Goal: Task Accomplishment & Management: Use online tool/utility

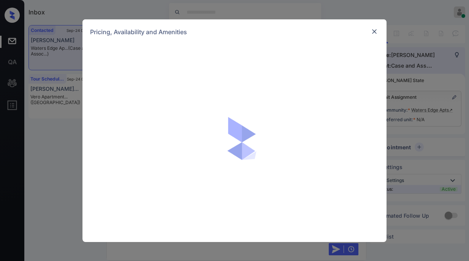
scroll to position [1179, 0]
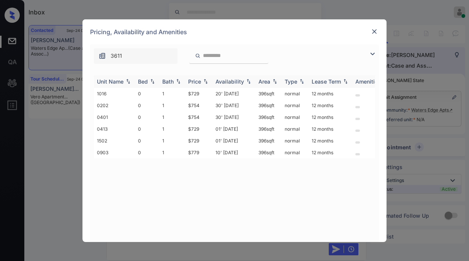
click at [202, 80] on img at bounding box center [206, 81] width 8 height 5
click at [202, 80] on img at bounding box center [206, 82] width 8 height 6
click at [202, 80] on img at bounding box center [206, 81] width 8 height 5
click at [202, 80] on img at bounding box center [206, 82] width 8 height 6
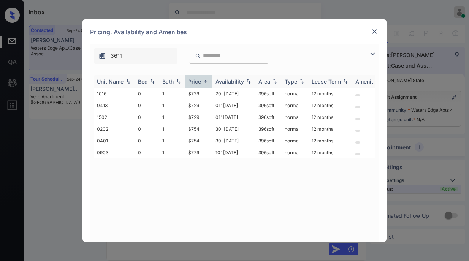
click at [202, 80] on img at bounding box center [206, 82] width 8 height 6
click at [196, 95] on td "$729" at bounding box center [198, 94] width 27 height 12
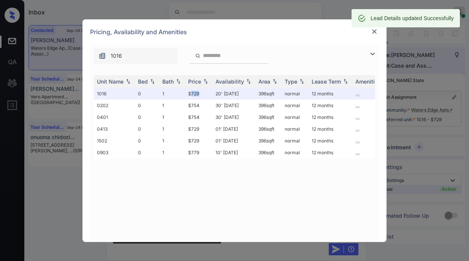
click at [375, 30] on img at bounding box center [374, 32] width 8 height 8
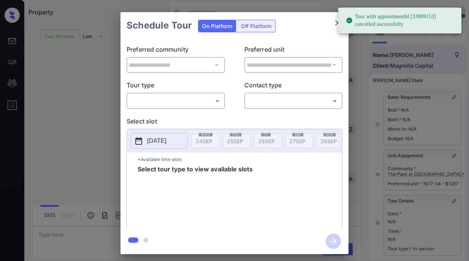
scroll to position [104, 0]
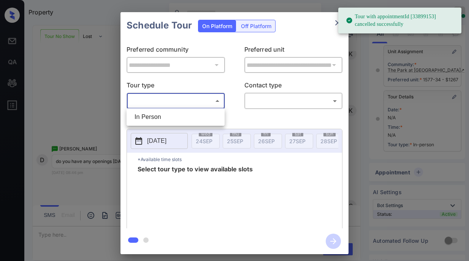
click at [208, 101] on body "Tour with appointmentId [33899153] cancelled successfully Property Paolo Gabrie…" at bounding box center [234, 130] width 469 height 261
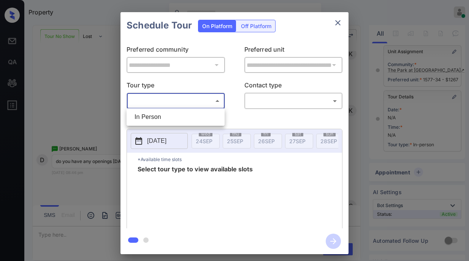
click at [200, 120] on li "In Person" at bounding box center [175, 117] width 94 height 14
type input "********"
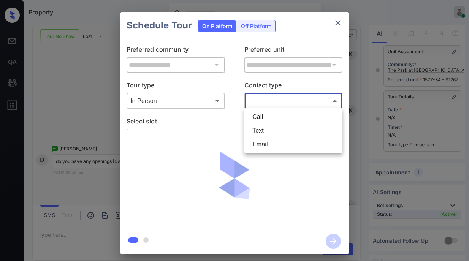
click at [271, 102] on body "Property Paolo Gabriel Online Set yourself offline Set yourself on break Profil…" at bounding box center [234, 130] width 469 height 261
click at [264, 132] on li "Text" at bounding box center [293, 131] width 94 height 14
type input "****"
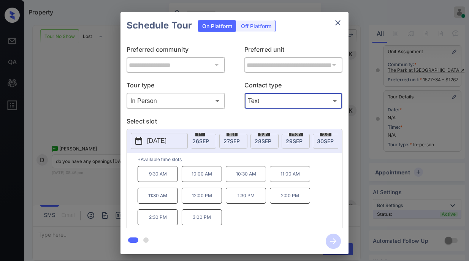
scroll to position [0, 0]
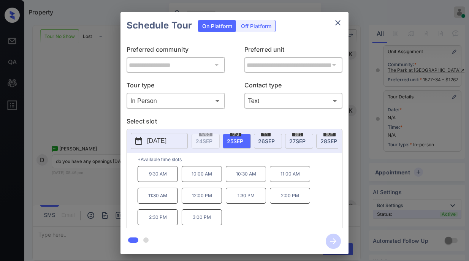
click at [324, 139] on span "28 SEP" at bounding box center [328, 141] width 17 height 6
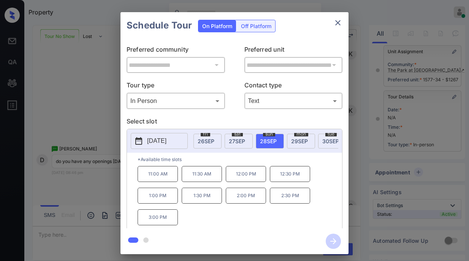
scroll to position [0, 63]
drag, startPoint x: 147, startPoint y: 176, endPoint x: 251, endPoint y: 181, distance: 104.2
click at [251, 181] on div "11:00 AM 11:30 AM 12:00 PM 12:30 PM 1:00 PM 1:30 PM 2:00 PM 2:30 PM 3:00 PM" at bounding box center [239, 196] width 204 height 61
copy div "11:00 AM 11:30 AM 12:00 PM"
click at [85, 166] on div "**********" at bounding box center [234, 133] width 469 height 266
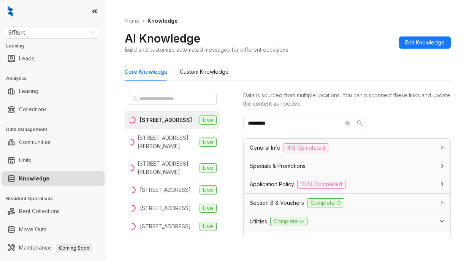
scroll to position [117, 0]
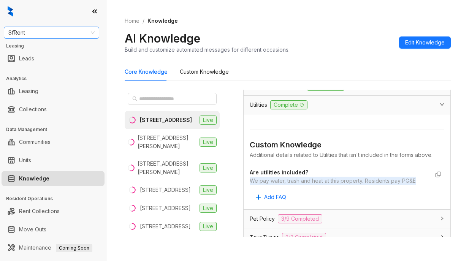
click at [68, 34] on span "SfRent" at bounding box center [51, 32] width 86 height 11
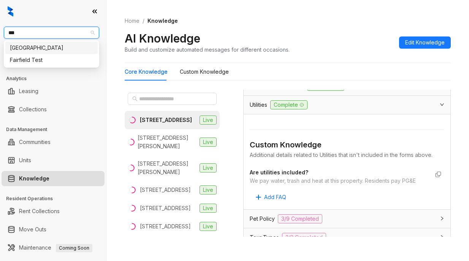
type input "****"
click at [61, 47] on div "Fairfield" at bounding box center [51, 48] width 83 height 8
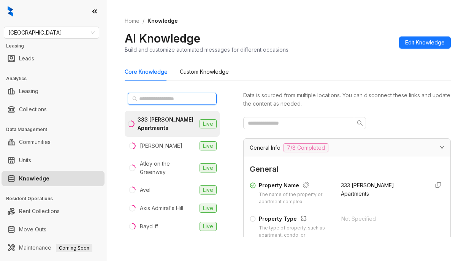
click at [175, 99] on input "text" at bounding box center [172, 99] width 67 height 8
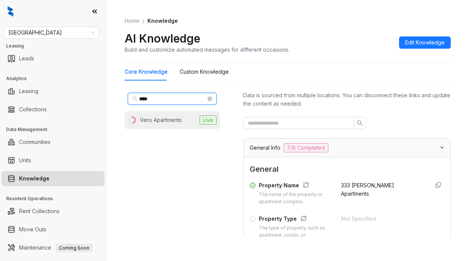
type input "****"
click at [177, 117] on div "Vero Apartments" at bounding box center [161, 120] width 42 height 8
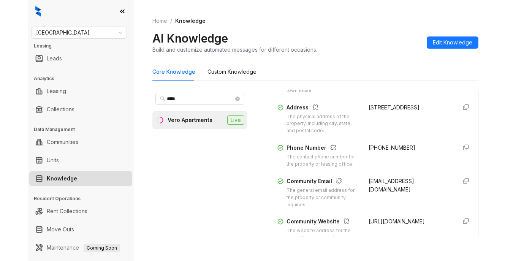
scroll to position [152, 0]
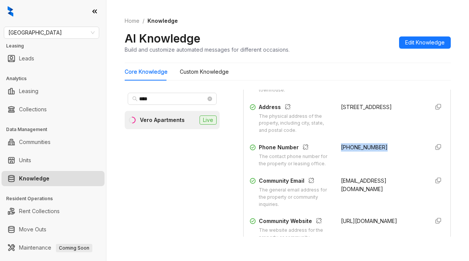
drag, startPoint x: 332, startPoint y: 147, endPoint x: 372, endPoint y: 147, distance: 39.9
click at [372, 147] on div "(617) 409-0095" at bounding box center [382, 155] width 82 height 24
copy span "(617) 409-0095"
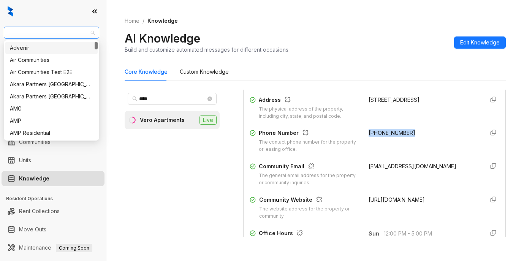
click at [78, 34] on span "Fairfield" at bounding box center [51, 32] width 86 height 11
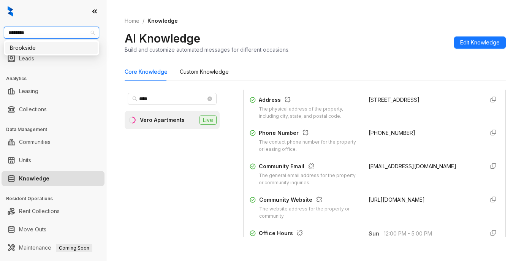
type input "*********"
click at [64, 50] on div "Brookside" at bounding box center [51, 48] width 83 height 8
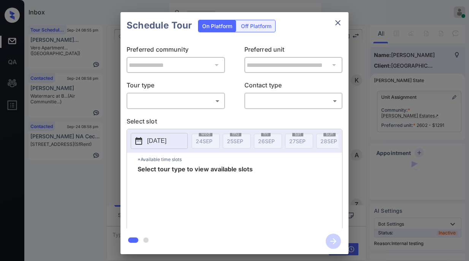
scroll to position [1716, 0]
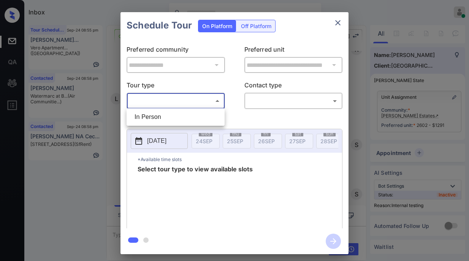
click at [147, 102] on body "Inbox [PERSON_NAME] Online Set yourself offline Set yourself on break Profile S…" at bounding box center [234, 130] width 469 height 261
click at [145, 116] on li "In Person" at bounding box center [175, 117] width 94 height 14
type input "********"
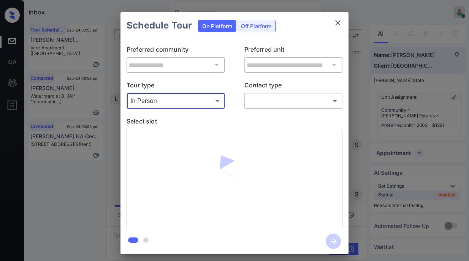
click at [262, 98] on body "Inbox Paolo Gabriel Online Set yourself offline Set yourself on break Profile S…" at bounding box center [234, 130] width 469 height 261
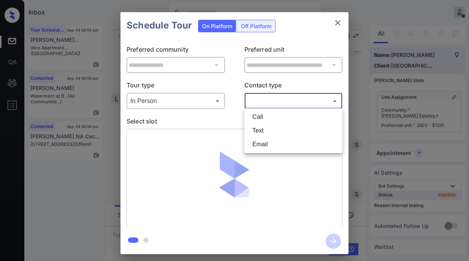
click at [262, 130] on li "Text" at bounding box center [293, 131] width 94 height 14
type input "****"
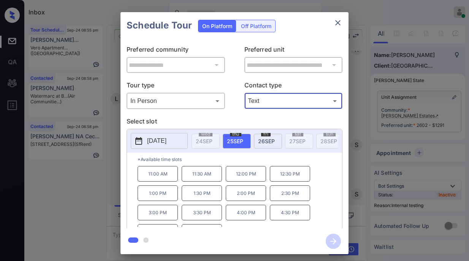
click at [198, 197] on p "1:30 PM" at bounding box center [202, 193] width 40 height 16
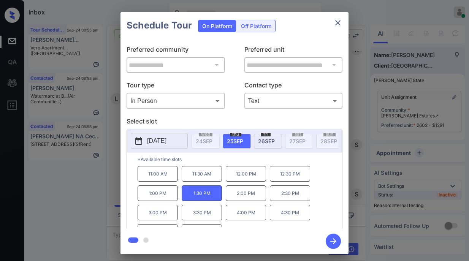
click at [334, 240] on icon "button" at bounding box center [333, 241] width 6 height 6
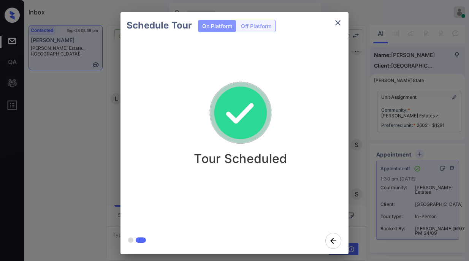
click at [87, 134] on div "Schedule Tour On Platform Off Platform Tour Scheduled" at bounding box center [234, 133] width 469 height 266
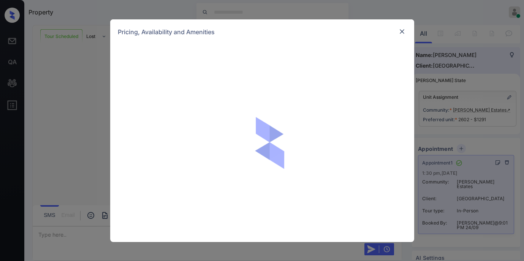
scroll to position [2672, 0]
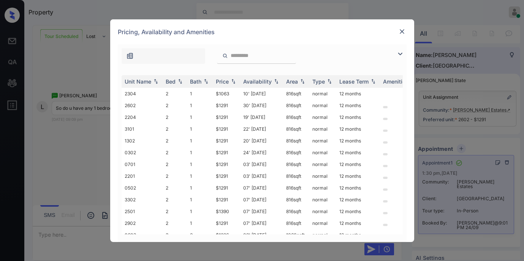
click at [400, 56] on img at bounding box center [399, 53] width 9 height 9
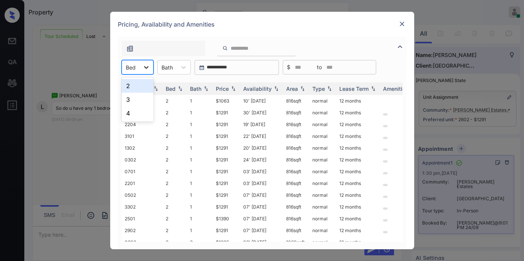
click at [148, 64] on icon at bounding box center [146, 67] width 8 height 8
click at [403, 23] on img at bounding box center [402, 24] width 8 height 8
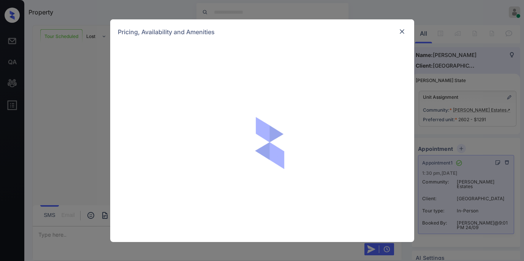
scroll to position [2313, 0]
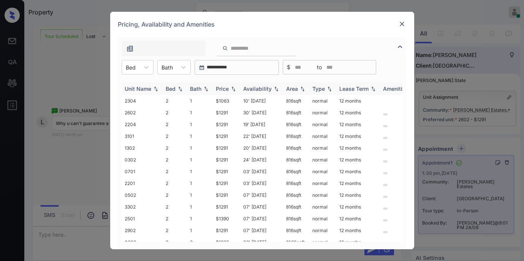
click at [249, 87] on div "Availability" at bounding box center [257, 88] width 28 height 6
click at [403, 25] on img at bounding box center [402, 24] width 8 height 8
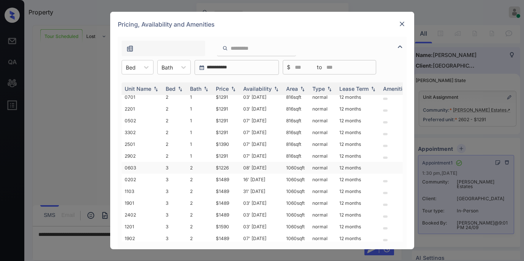
scroll to position [73, 0]
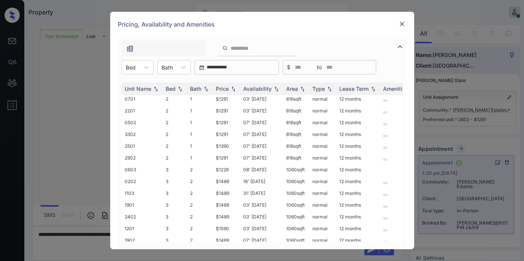
click at [402, 25] on img at bounding box center [402, 24] width 8 height 8
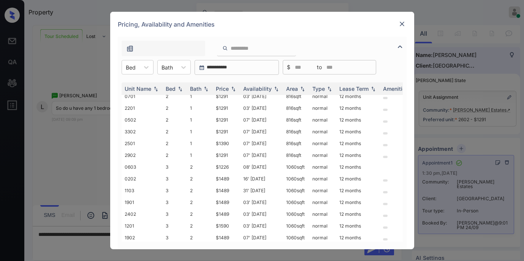
scroll to position [91, 0]
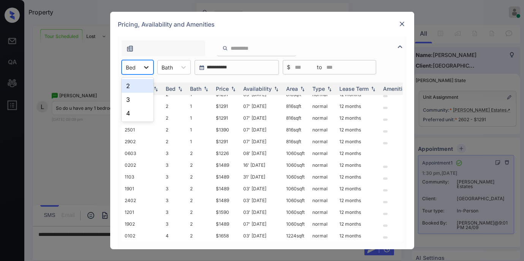
click at [143, 68] on icon at bounding box center [146, 67] width 8 height 8
click at [403, 25] on img at bounding box center [402, 24] width 8 height 8
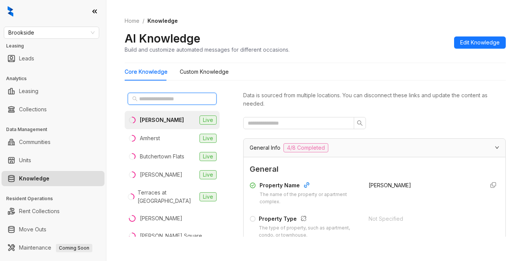
click at [187, 97] on input "text" at bounding box center [172, 99] width 67 height 8
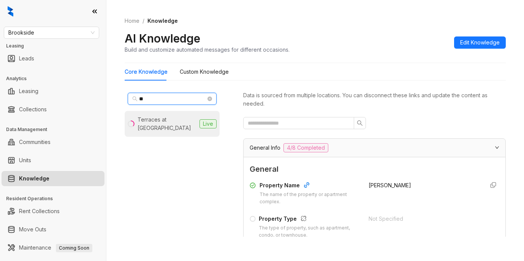
type input "**"
click at [153, 130] on div "Terraces at [GEOGRAPHIC_DATA]" at bounding box center [166, 123] width 59 height 17
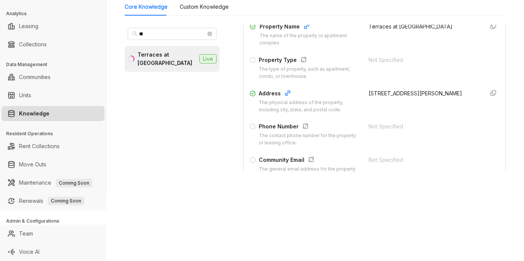
scroll to position [123, 0]
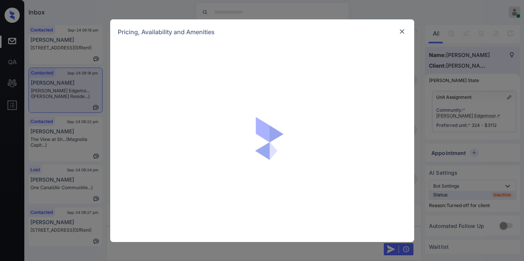
scroll to position [643, 0]
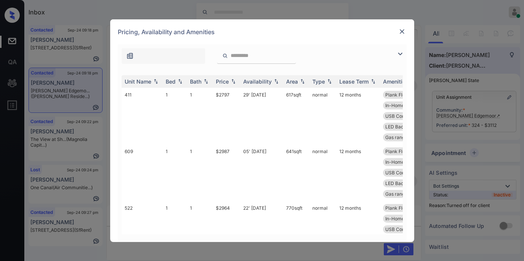
click at [396, 54] on img at bounding box center [399, 53] width 9 height 9
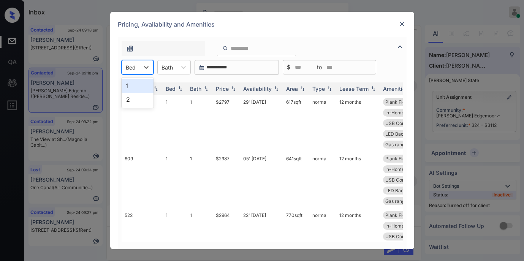
click at [136, 73] on div "Bed" at bounding box center [138, 67] width 32 height 14
click at [400, 22] on img at bounding box center [402, 24] width 8 height 8
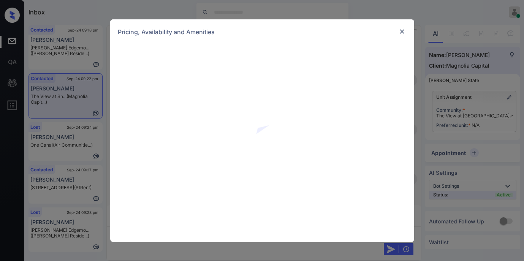
scroll to position [1260, 0]
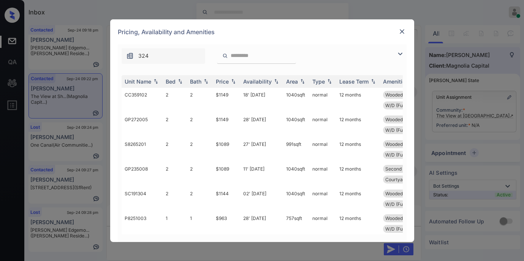
click at [399, 54] on img at bounding box center [399, 53] width 9 height 9
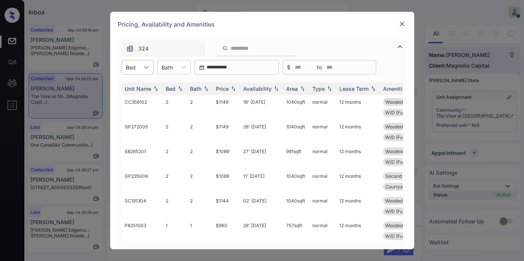
click at [144, 68] on icon at bounding box center [146, 67] width 8 height 8
click at [143, 85] on div "1" at bounding box center [138, 86] width 32 height 14
click at [231, 88] on img at bounding box center [233, 88] width 8 height 5
click at [231, 88] on img at bounding box center [233, 89] width 8 height 6
drag, startPoint x: 214, startPoint y: 100, endPoint x: 228, endPoint y: 101, distance: 13.7
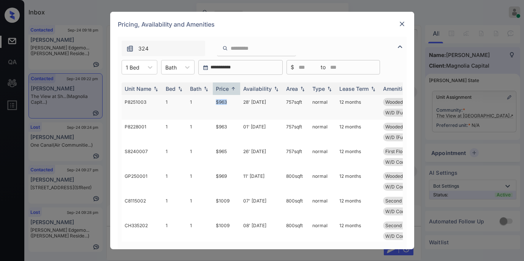
click at [228, 101] on td "$963" at bounding box center [226, 107] width 27 height 25
copy td "$963"
click at [228, 101] on td "$963" at bounding box center [226, 107] width 27 height 25
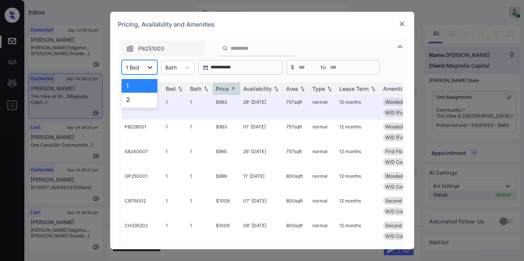
click at [146, 71] on icon at bounding box center [150, 67] width 8 height 8
click at [144, 97] on div "2" at bounding box center [140, 100] width 36 height 14
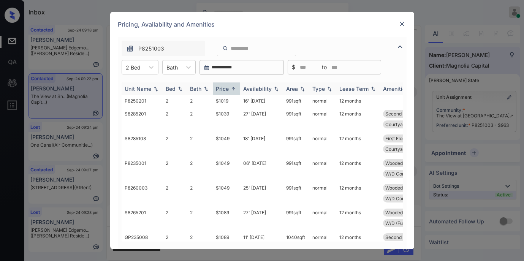
click at [226, 85] on div "Price" at bounding box center [222, 88] width 13 height 6
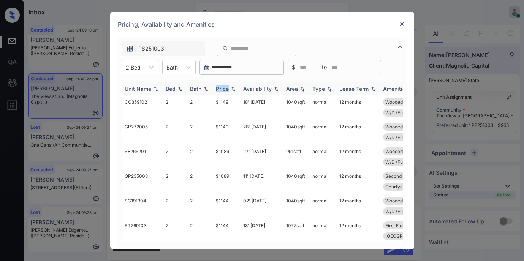
click at [226, 85] on div "Price" at bounding box center [222, 88] width 13 height 6
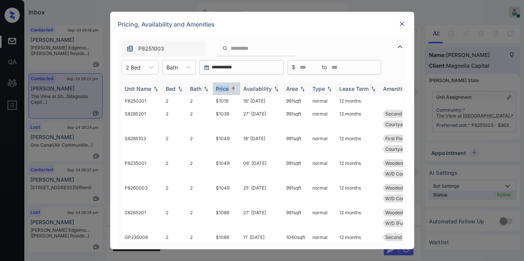
click at [226, 85] on div "Price" at bounding box center [222, 88] width 13 height 6
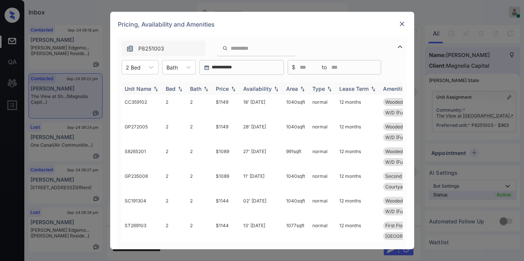
click at [226, 85] on div "Price" at bounding box center [222, 88] width 13 height 6
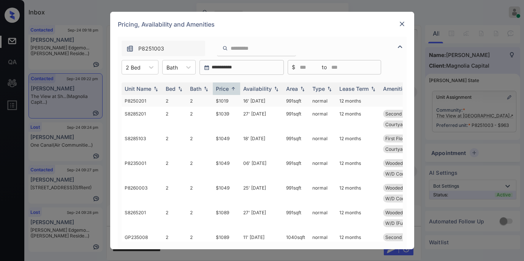
click at [225, 102] on td "$1019" at bounding box center [226, 101] width 27 height 12
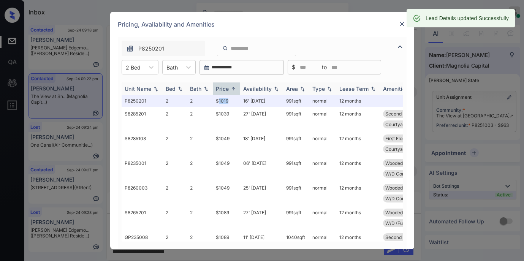
click at [234, 88] on img at bounding box center [233, 89] width 8 height 6
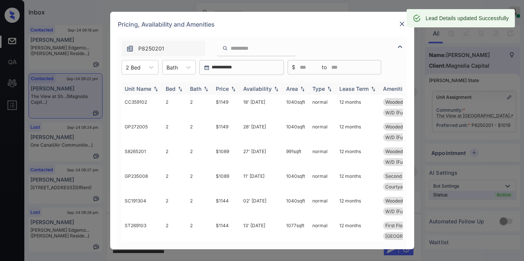
click at [234, 88] on img at bounding box center [233, 88] width 8 height 5
click at [402, 26] on img at bounding box center [402, 24] width 8 height 8
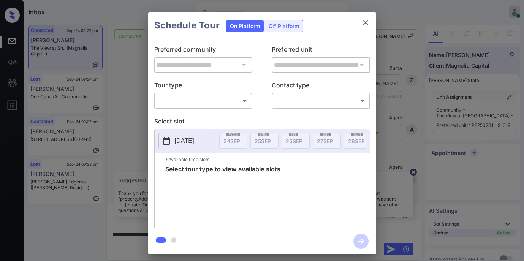
scroll to position [1260, 0]
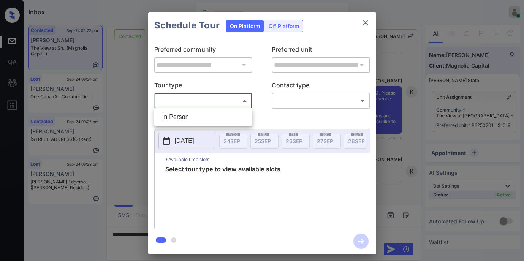
click at [245, 101] on body "Inbox [PERSON_NAME] Online Set yourself offline Set yourself on break Profile S…" at bounding box center [262, 130] width 524 height 261
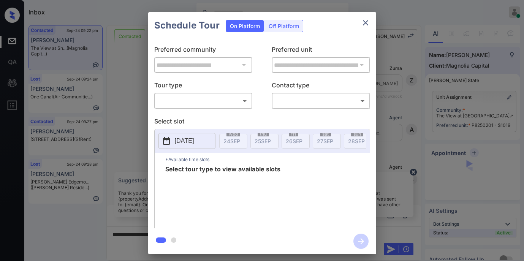
scroll to position [1038, 0]
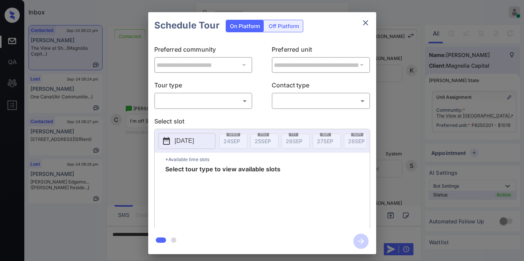
click at [235, 101] on body "Inbox [PERSON_NAME] Online Set yourself offline Set yourself on break Profile S…" at bounding box center [262, 130] width 524 height 261
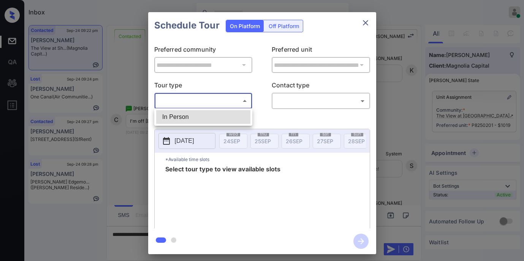
click at [232, 122] on li "In Person" at bounding box center [203, 117] width 94 height 14
type input "********"
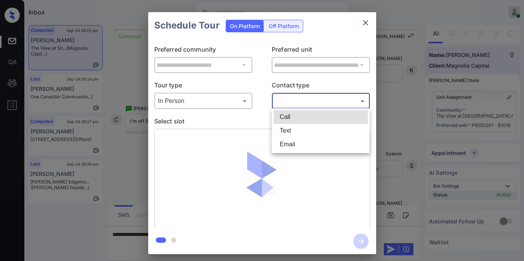
click at [281, 102] on body "Inbox [PERSON_NAME] Online Set yourself offline Set yourself on break Profile S…" at bounding box center [262, 130] width 524 height 261
click at [291, 129] on li "Text" at bounding box center [320, 131] width 94 height 14
type input "****"
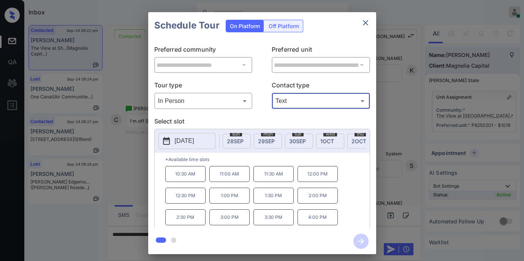
scroll to position [0, 128]
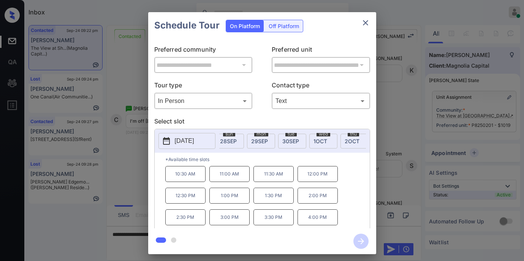
click at [289, 139] on span "[DATE]" at bounding box center [290, 141] width 17 height 6
click at [367, 23] on icon "close" at bounding box center [365, 22] width 9 height 9
